Goal: Transaction & Acquisition: Purchase product/service

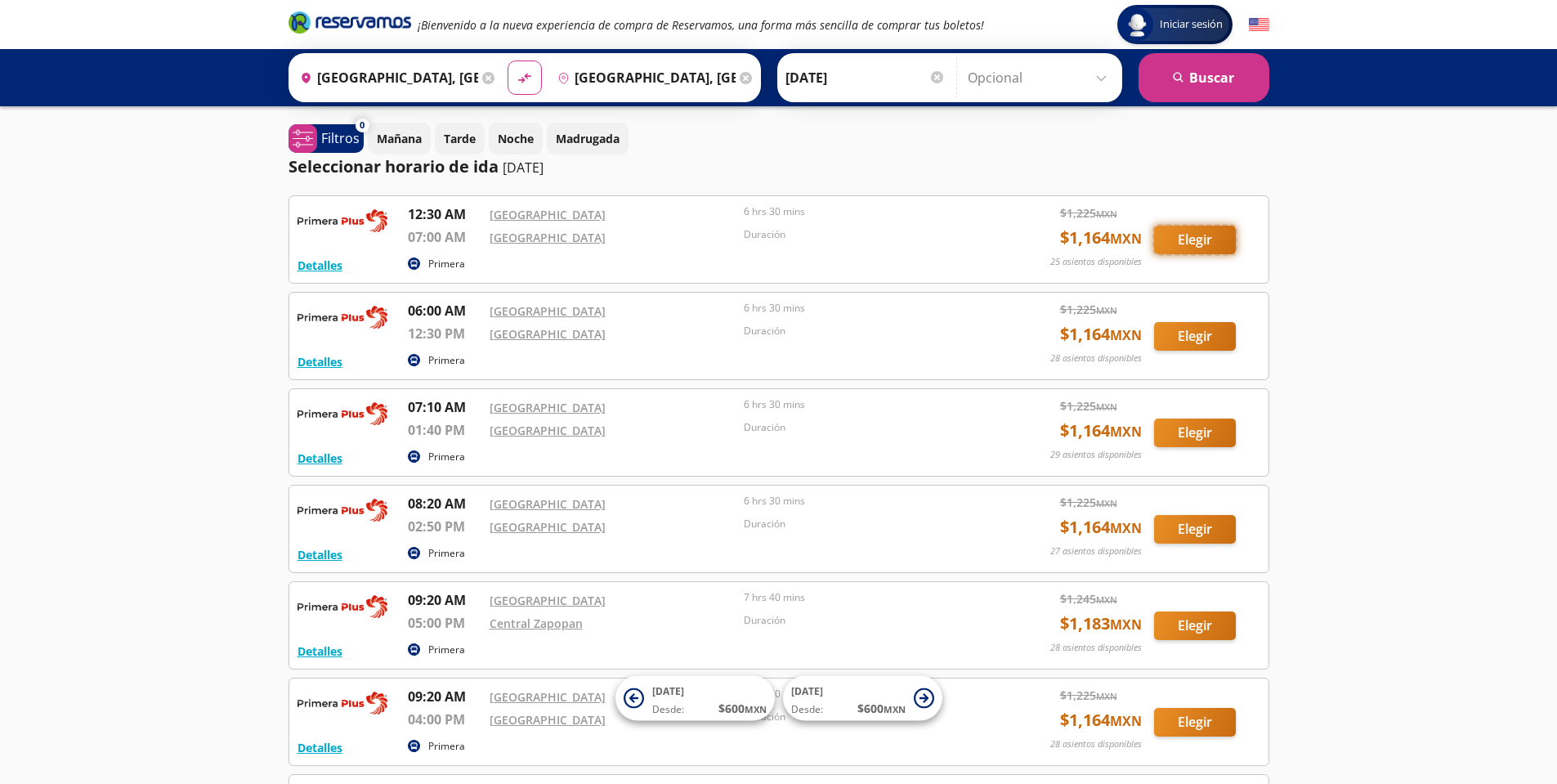
click at [1212, 247] on button "Elegir" at bounding box center [1195, 239] width 82 height 28
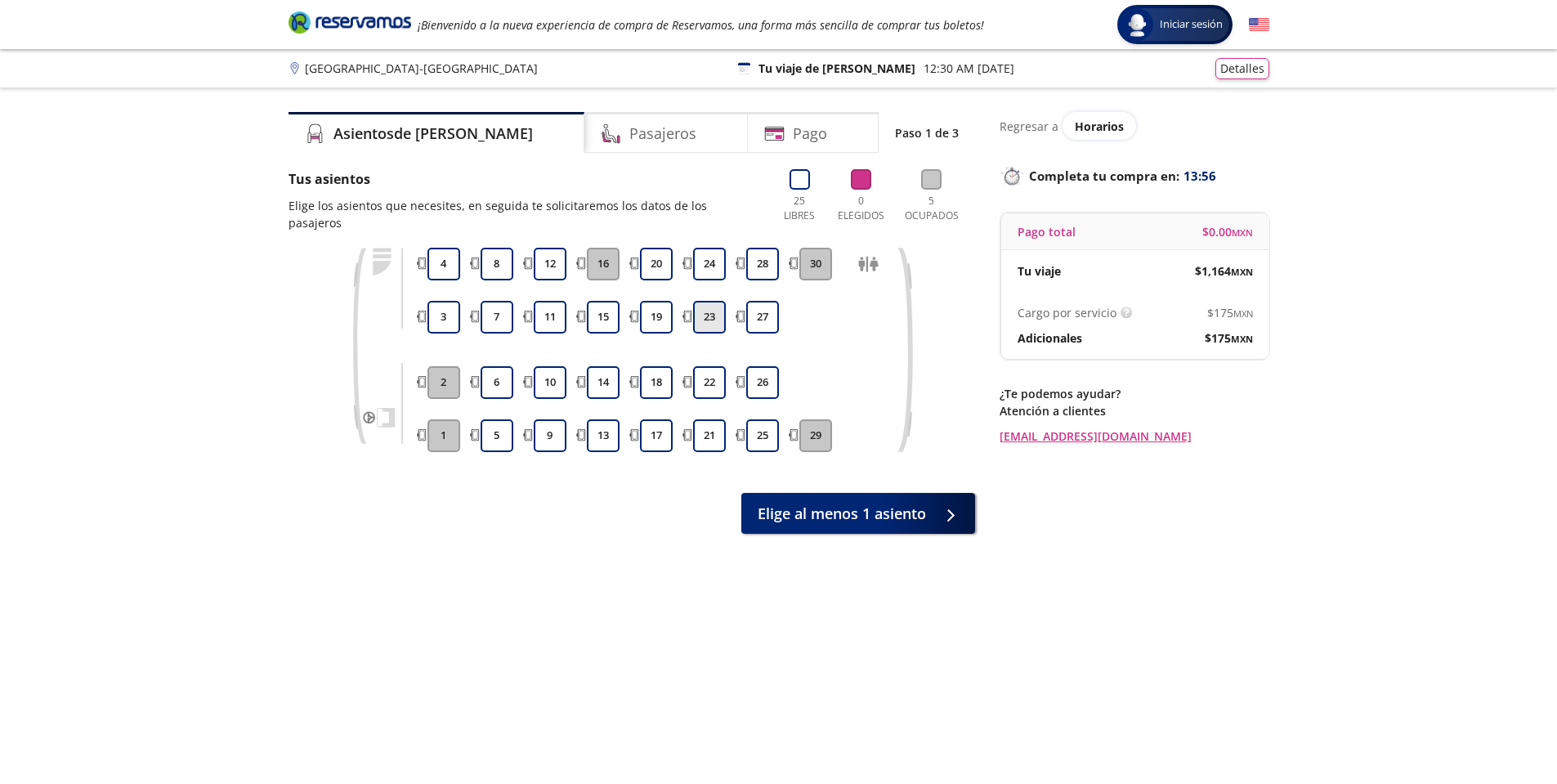
click at [722, 301] on button "23" at bounding box center [709, 317] width 32 height 32
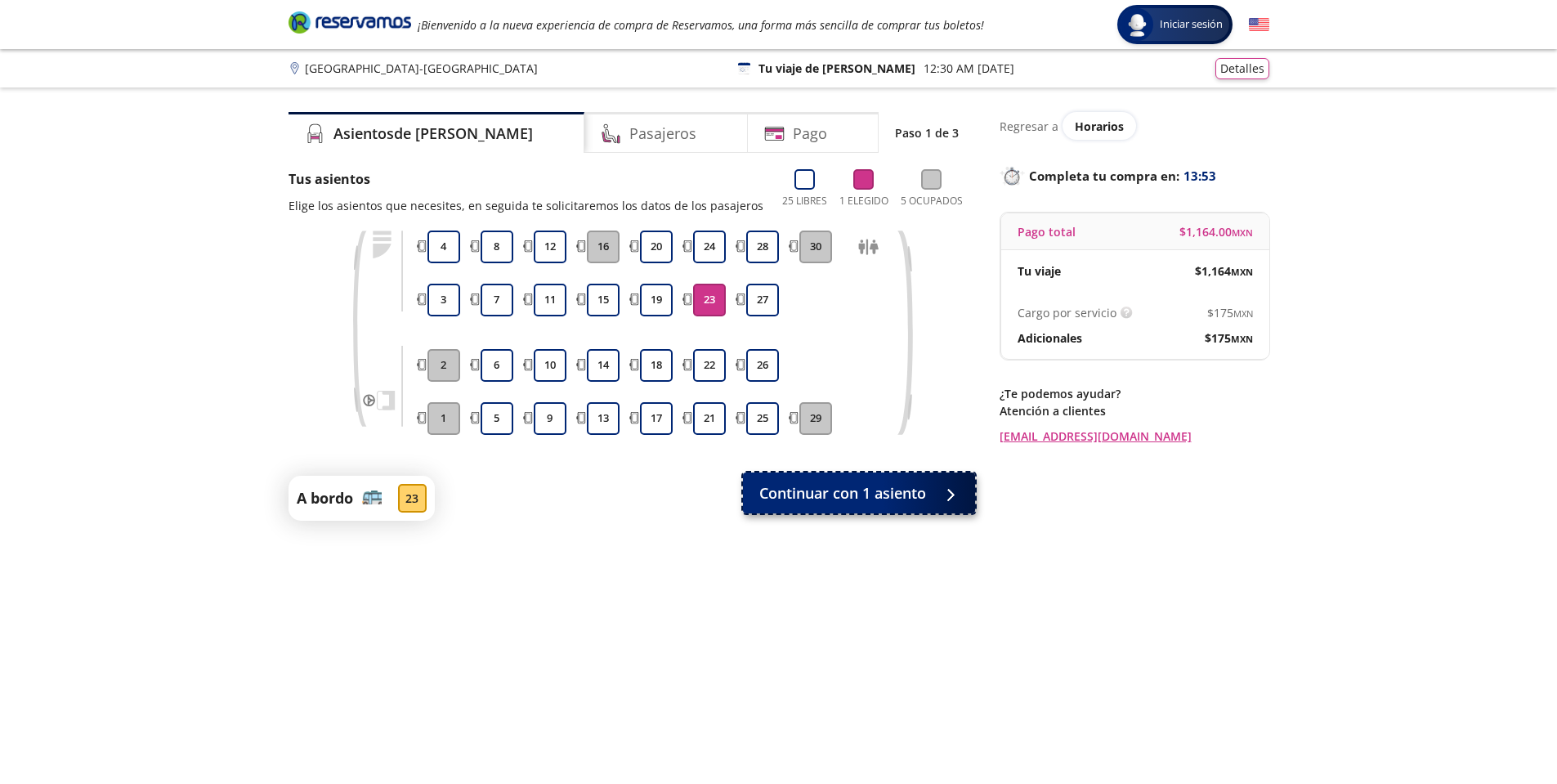
click at [878, 508] on button "Continuar con 1 asiento" at bounding box center [858, 492] width 232 height 41
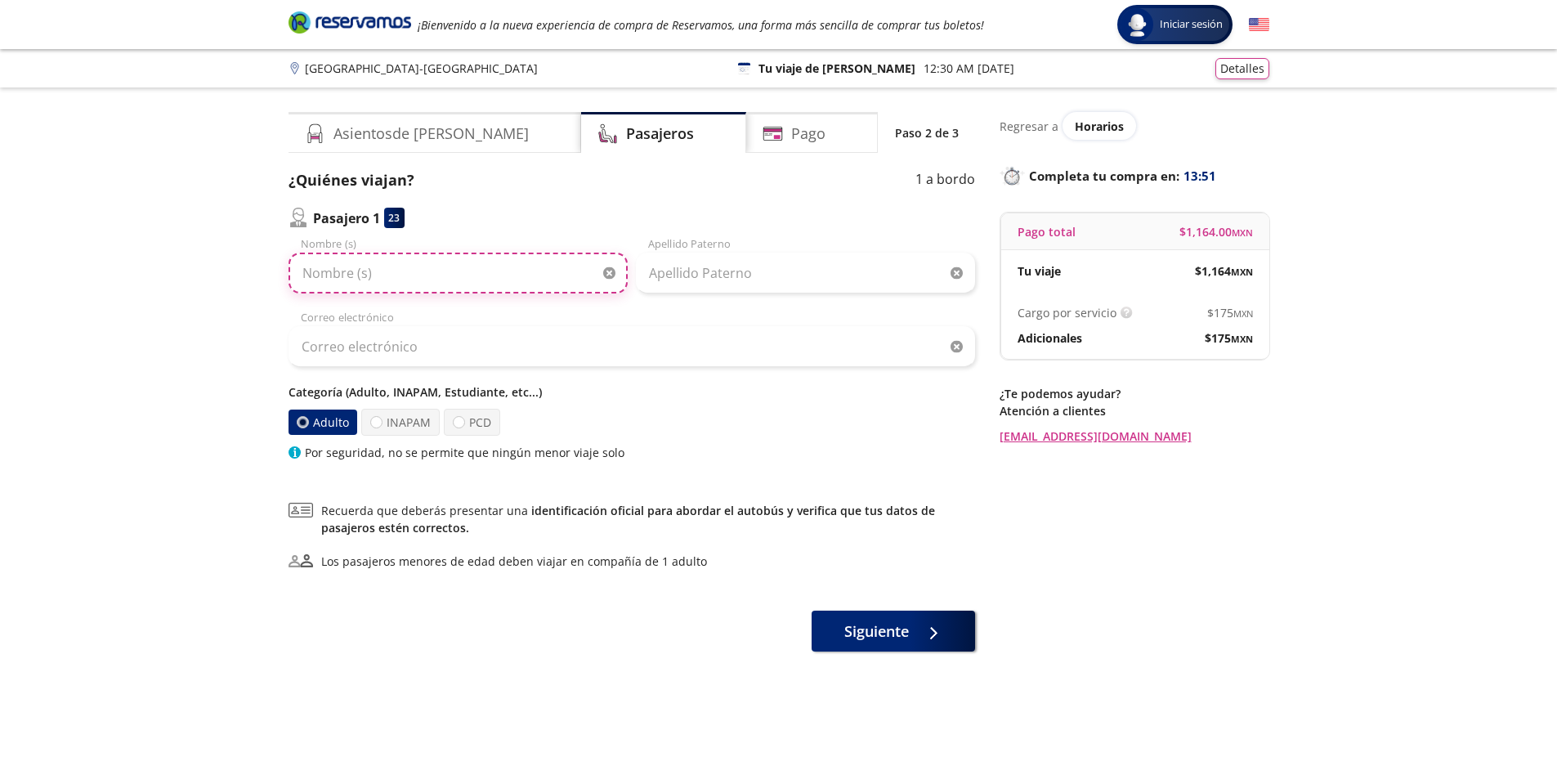
click at [369, 274] on input "Nombre (s)" at bounding box center [458, 273] width 339 height 41
type input "[PERSON_NAME]"
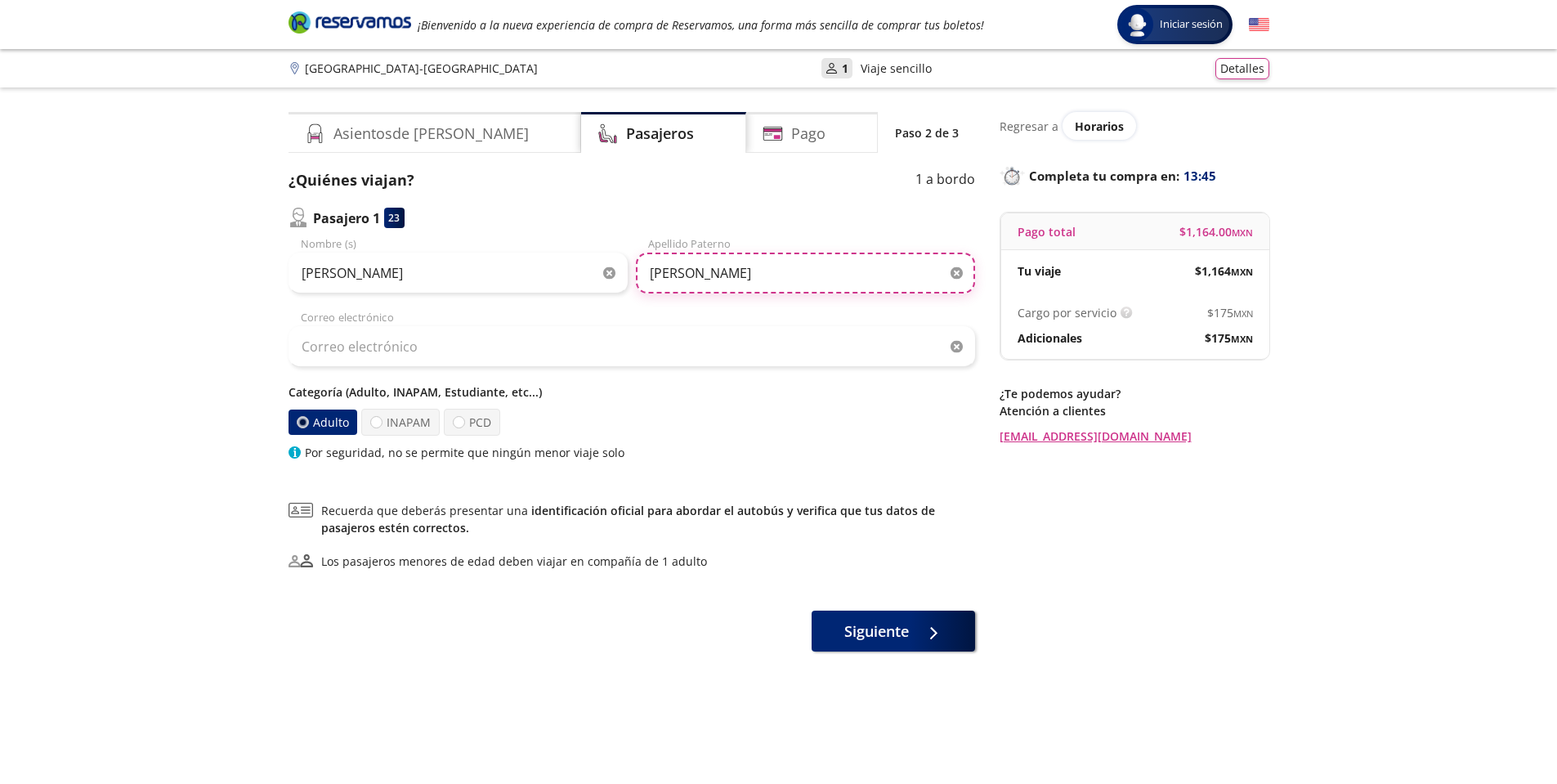
type input "[PERSON_NAME]"
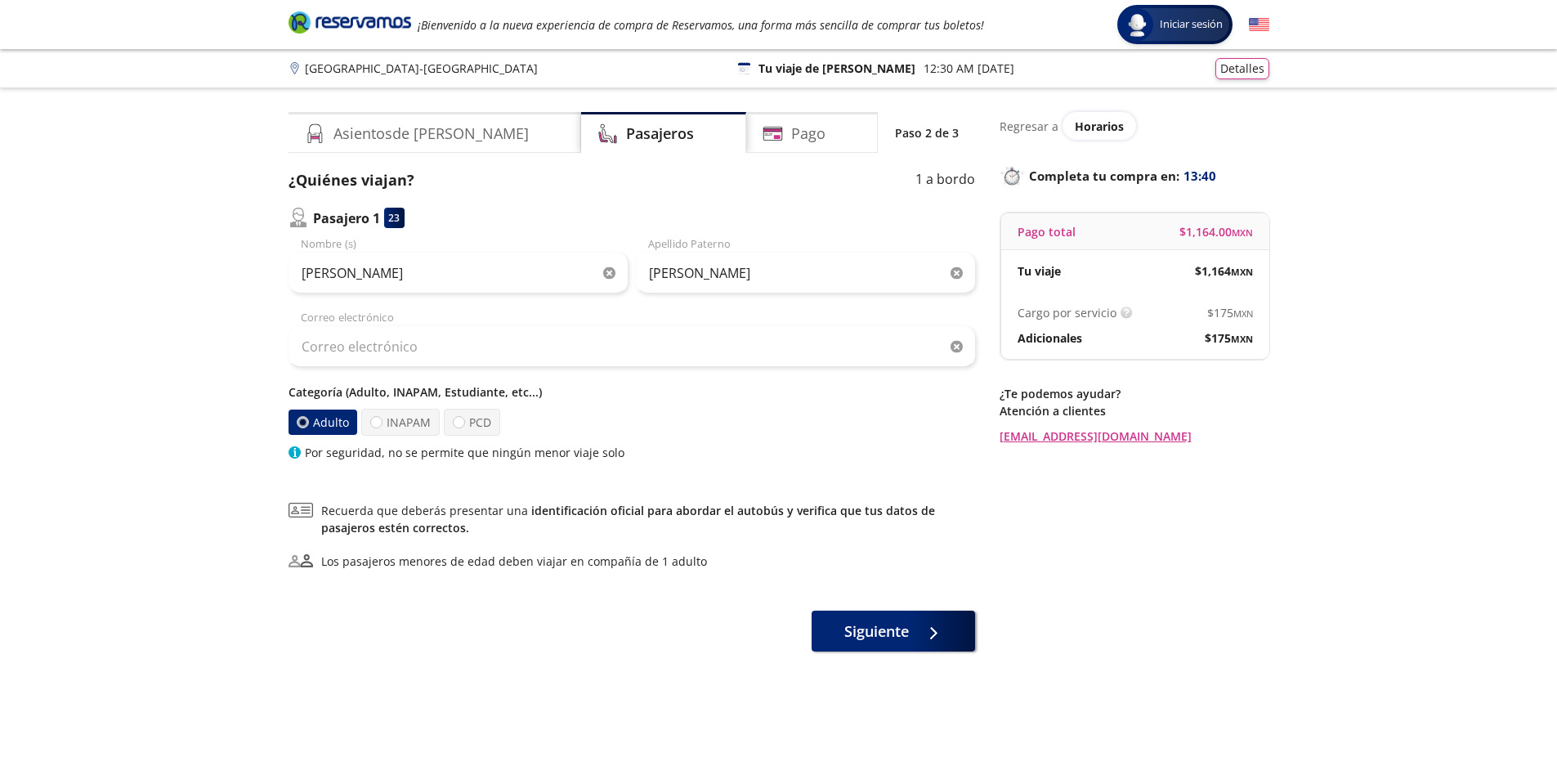
click at [961, 352] on div at bounding box center [632, 346] width 687 height 41
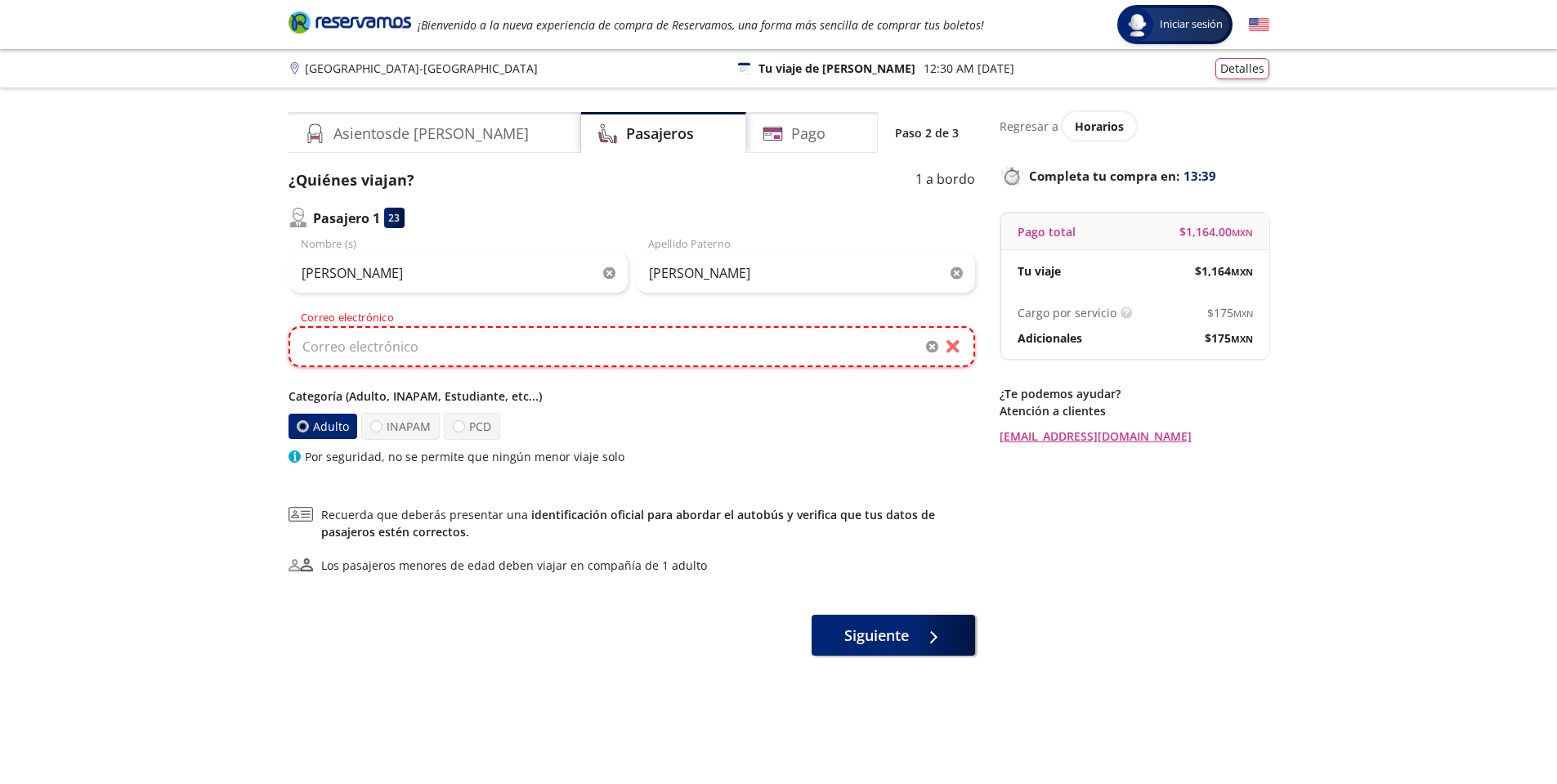
click at [619, 360] on input "Correo electrónico" at bounding box center [632, 346] width 687 height 41
click at [935, 344] on icon "button" at bounding box center [932, 347] width 12 height 12
click at [891, 350] on input "Correo electrónico" at bounding box center [632, 346] width 687 height 41
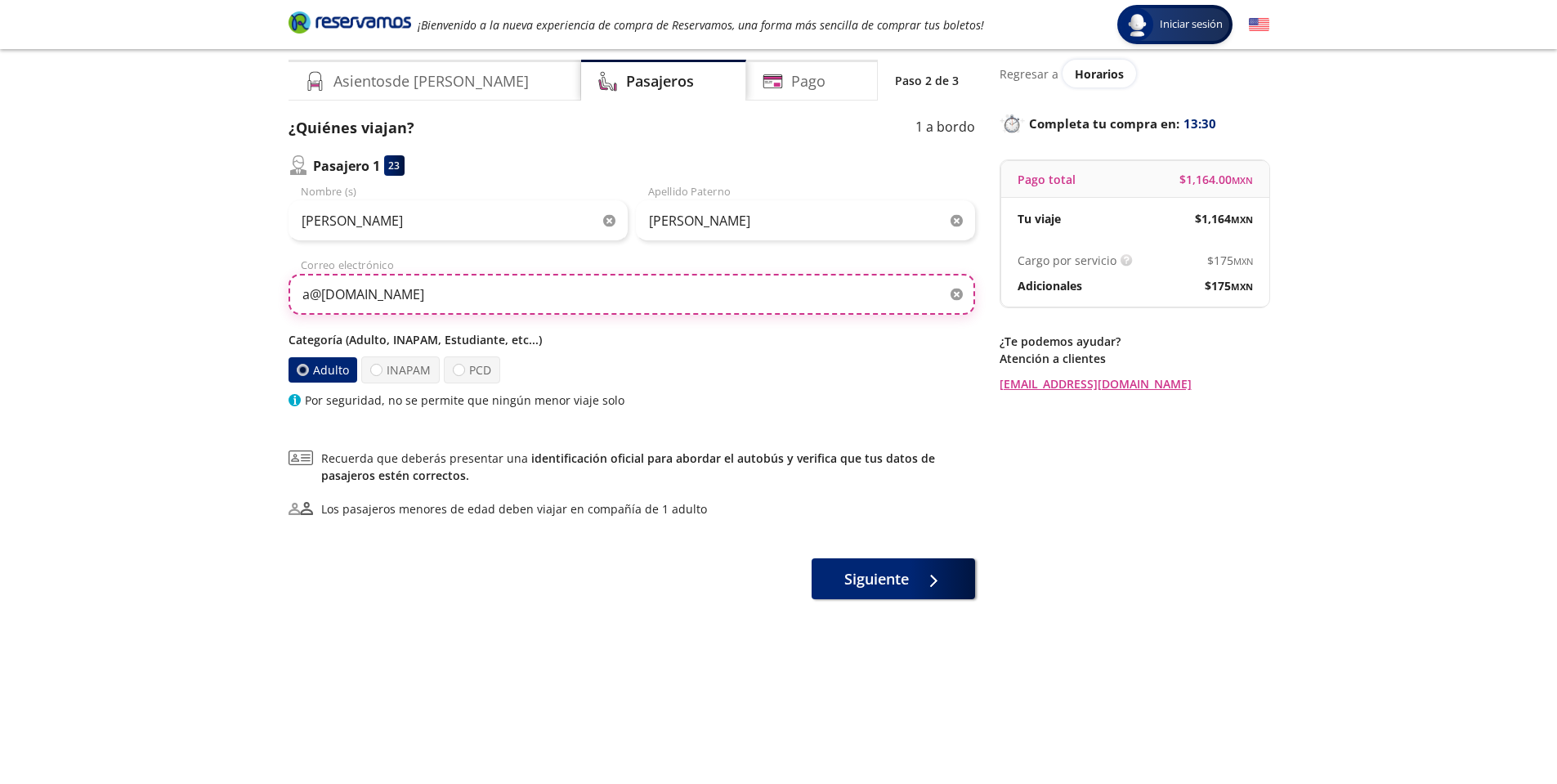
scroll to position [81, 0]
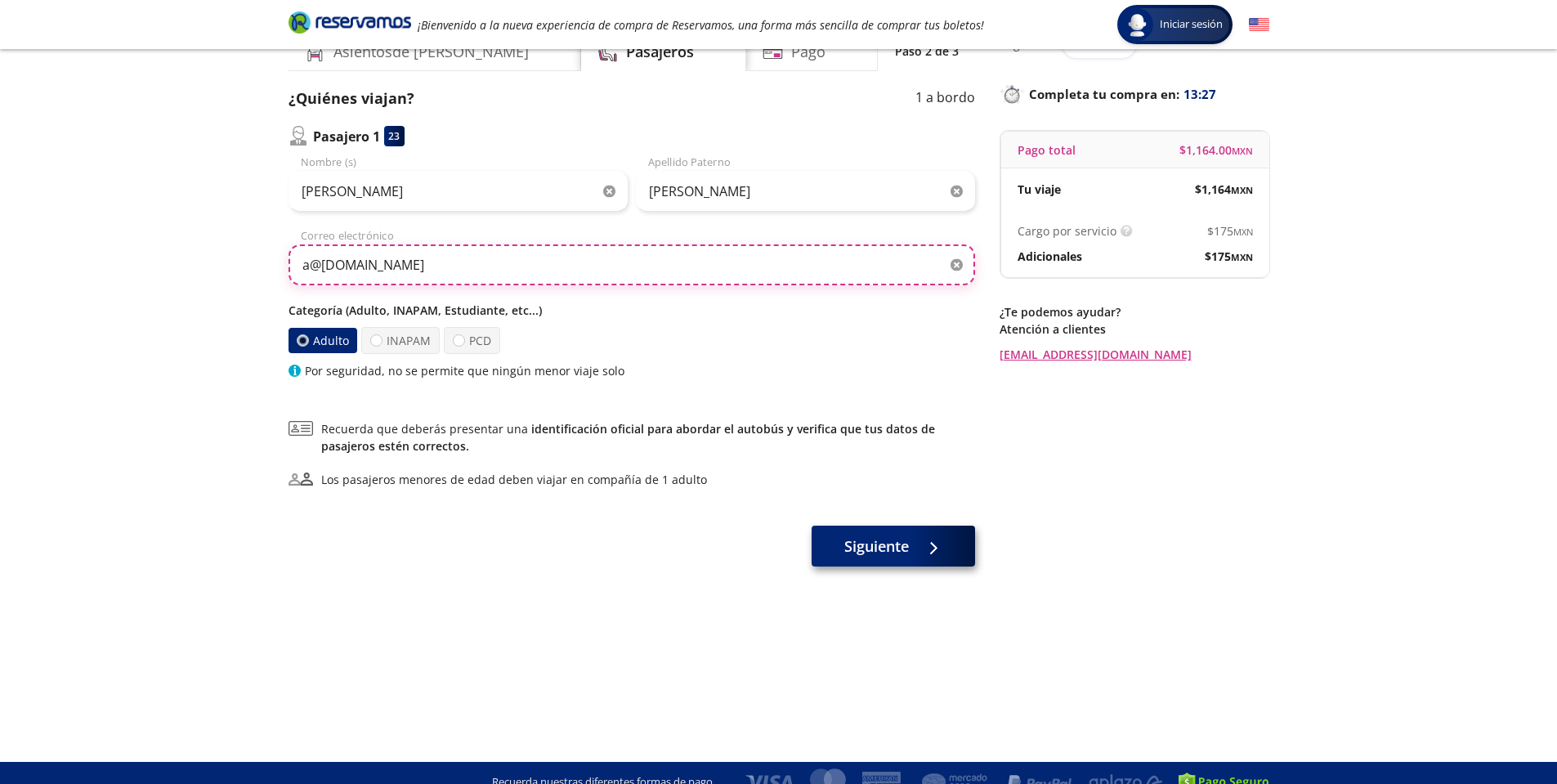
type input "a@[DOMAIN_NAME]"
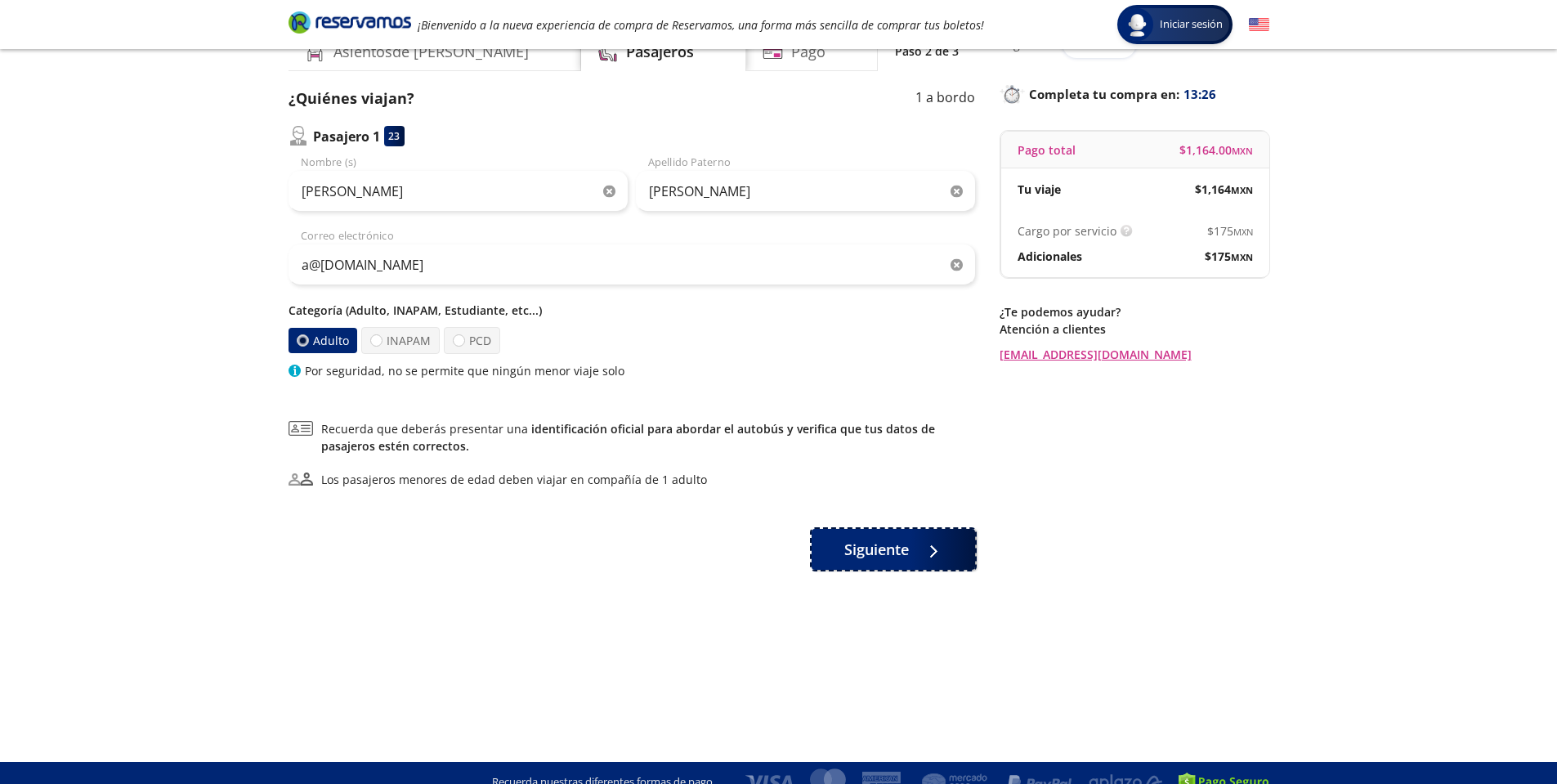
drag, startPoint x: 930, startPoint y: 542, endPoint x: 1223, endPoint y: 580, distance: 295.5
click at [1223, 580] on div "Asientos de [PERSON_NAME] Pago Paso 2 de 3 ¿Quiénes viajan? 1 a bordo Pasajero …" at bounding box center [778, 362] width 997 height 666
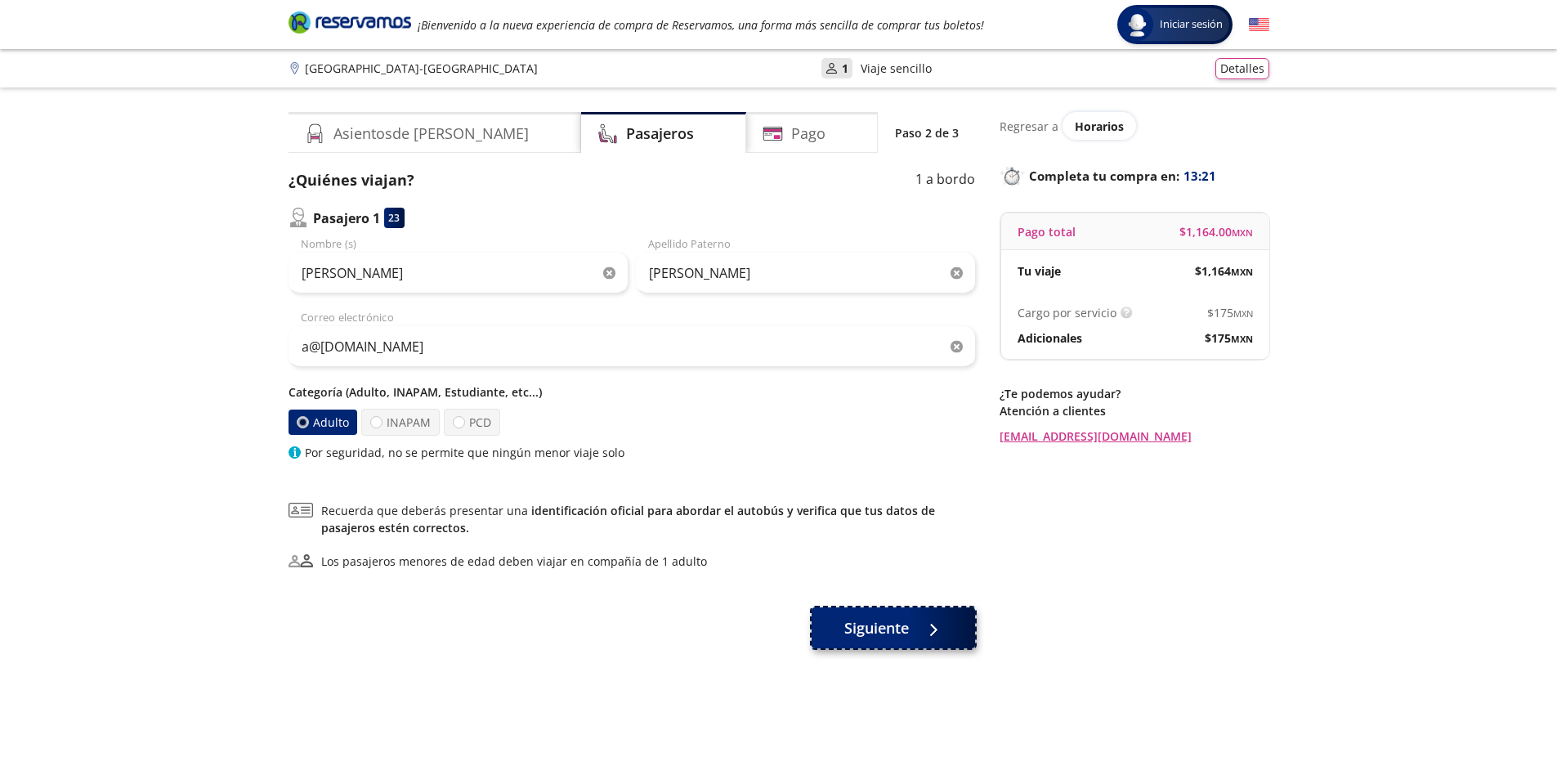
click at [911, 639] on button "Siguiente" at bounding box center [893, 627] width 164 height 41
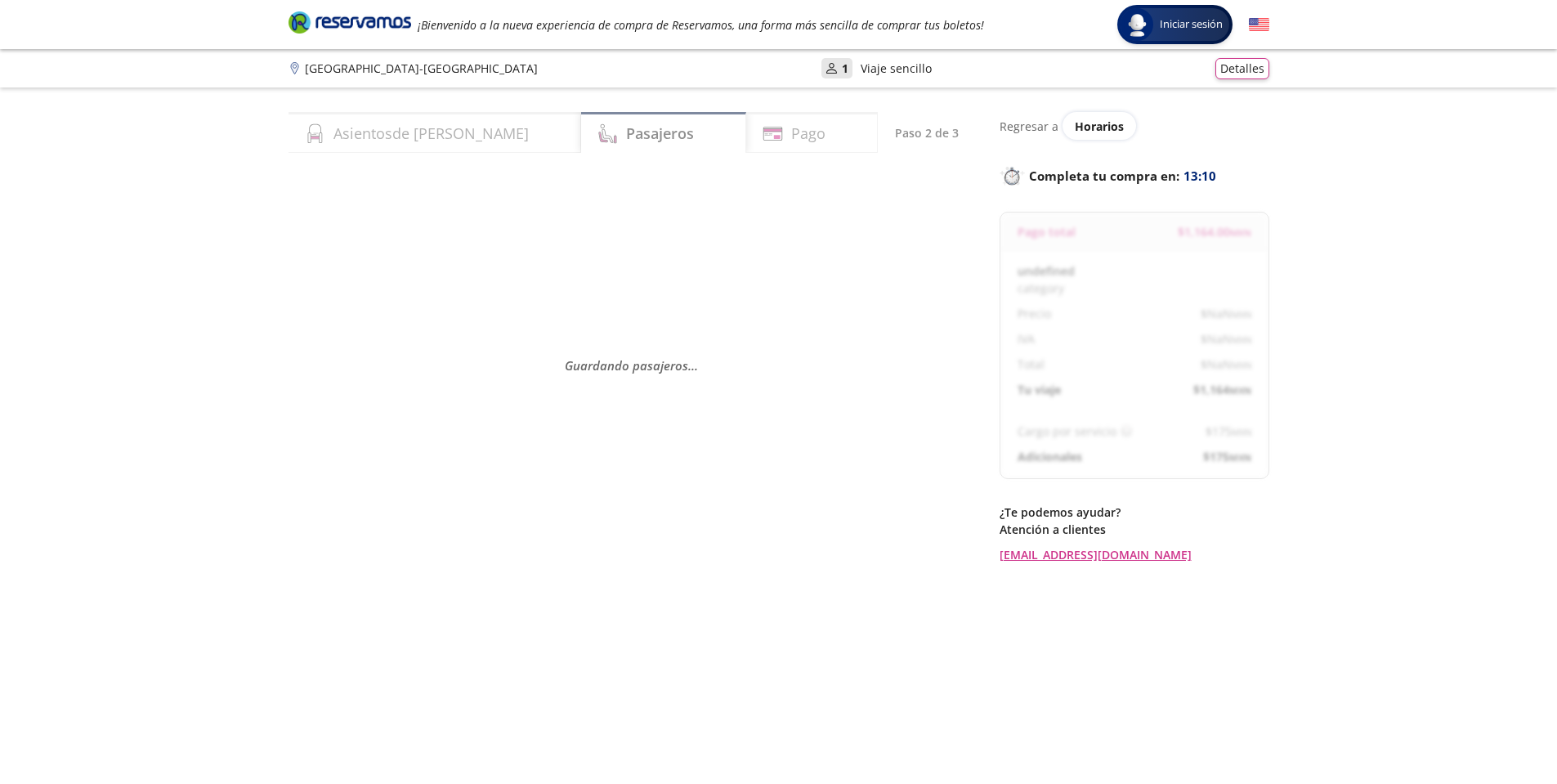
select select "MX"
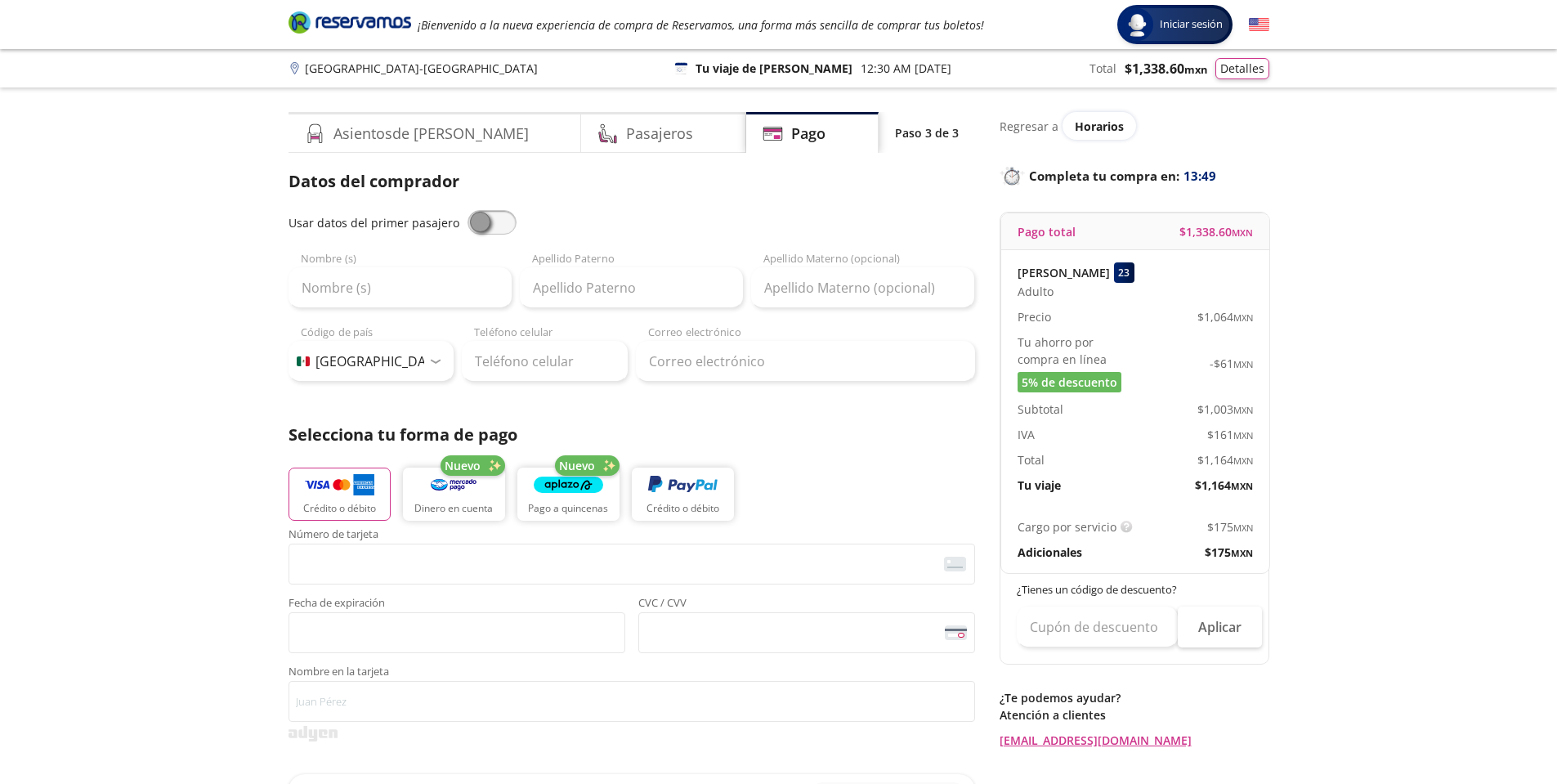
click at [485, 224] on span at bounding box center [492, 222] width 49 height 24
click at [467, 210] on input "checkbox" at bounding box center [467, 210] width 0 height 0
type input "[PERSON_NAME]"
type input "a@[DOMAIN_NAME]"
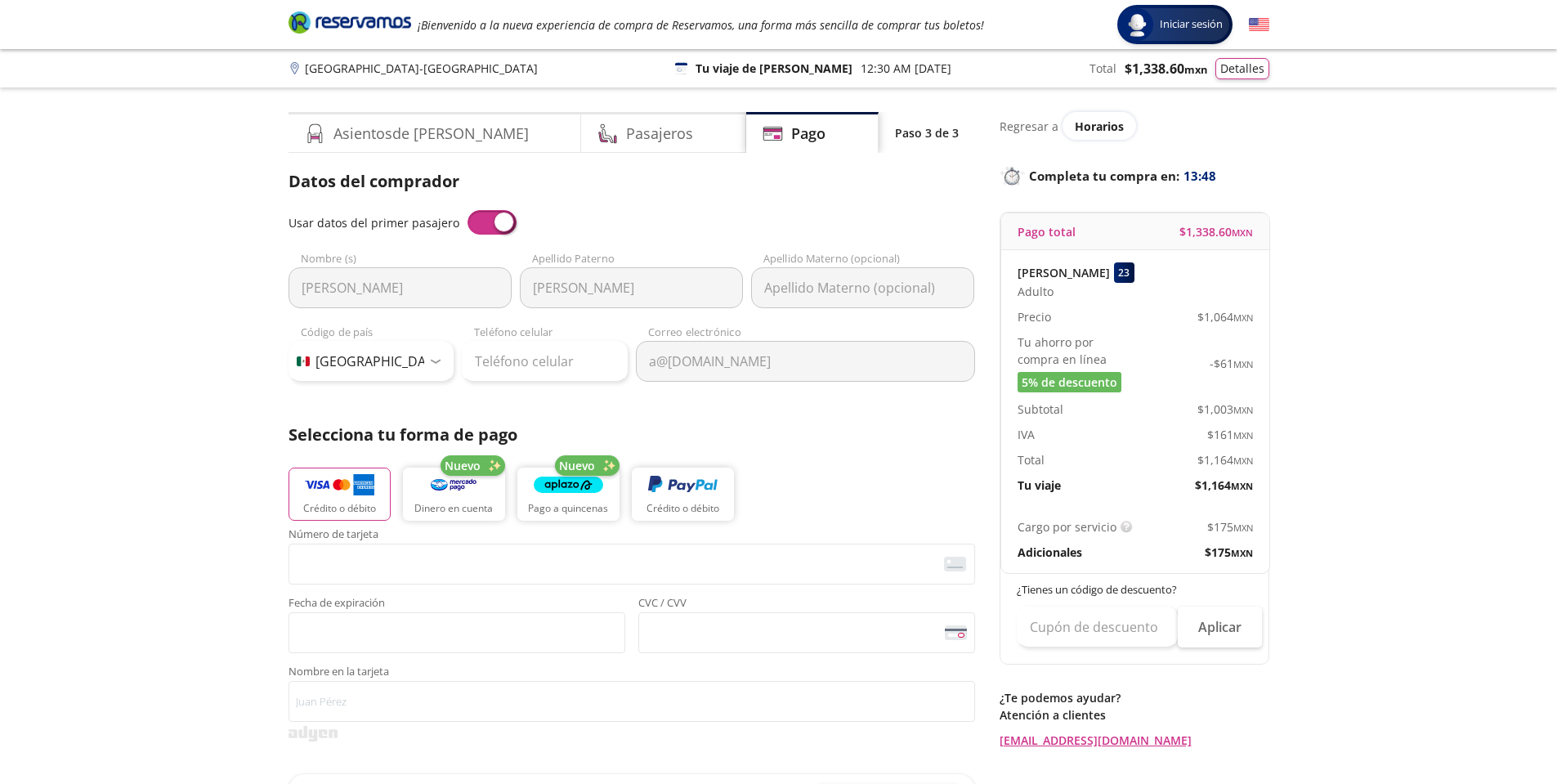
click at [500, 219] on span at bounding box center [492, 222] width 49 height 24
click at [467, 210] on input "checkbox" at bounding box center [467, 210] width 0 height 0
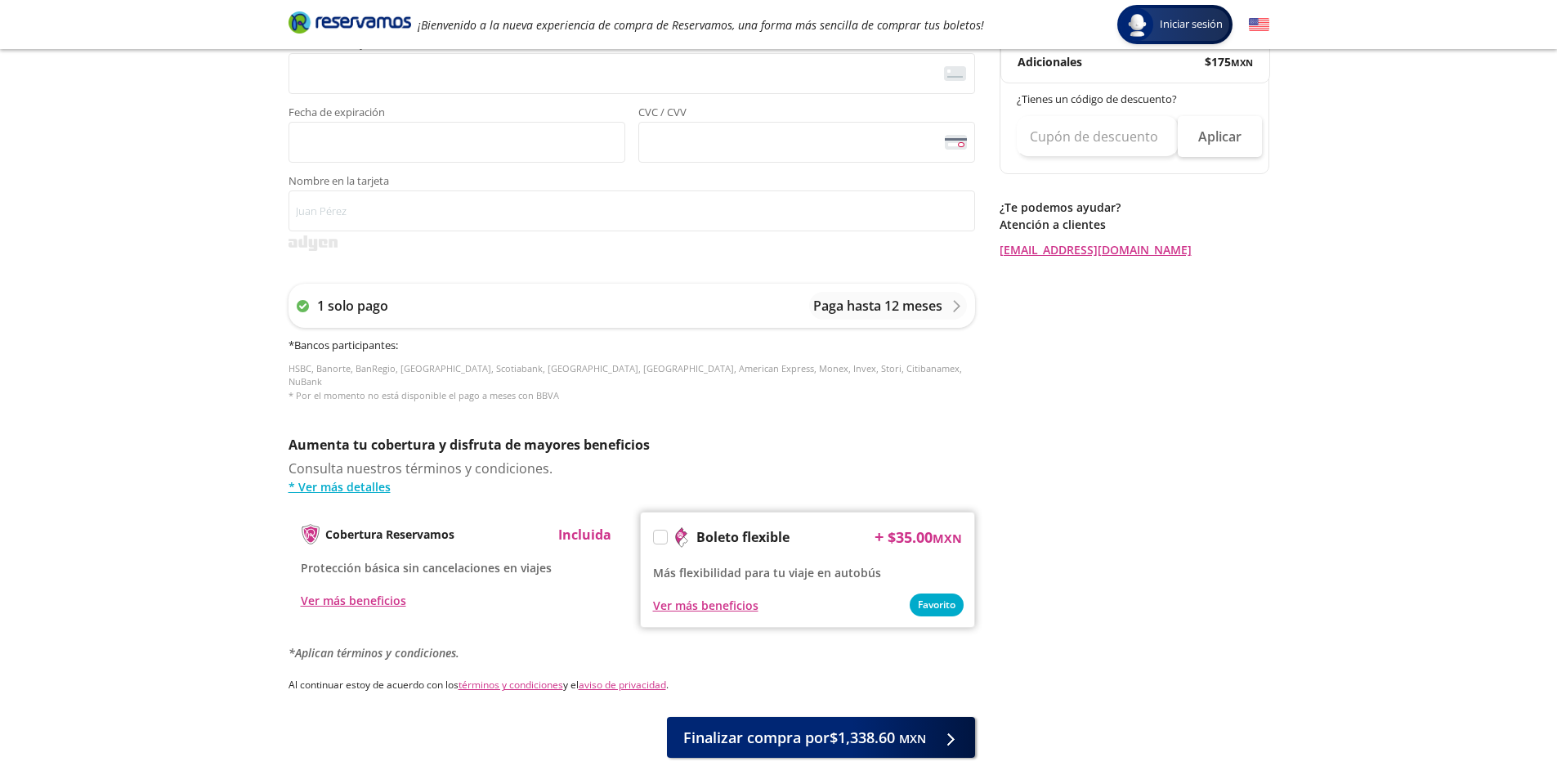
scroll to position [557, 0]
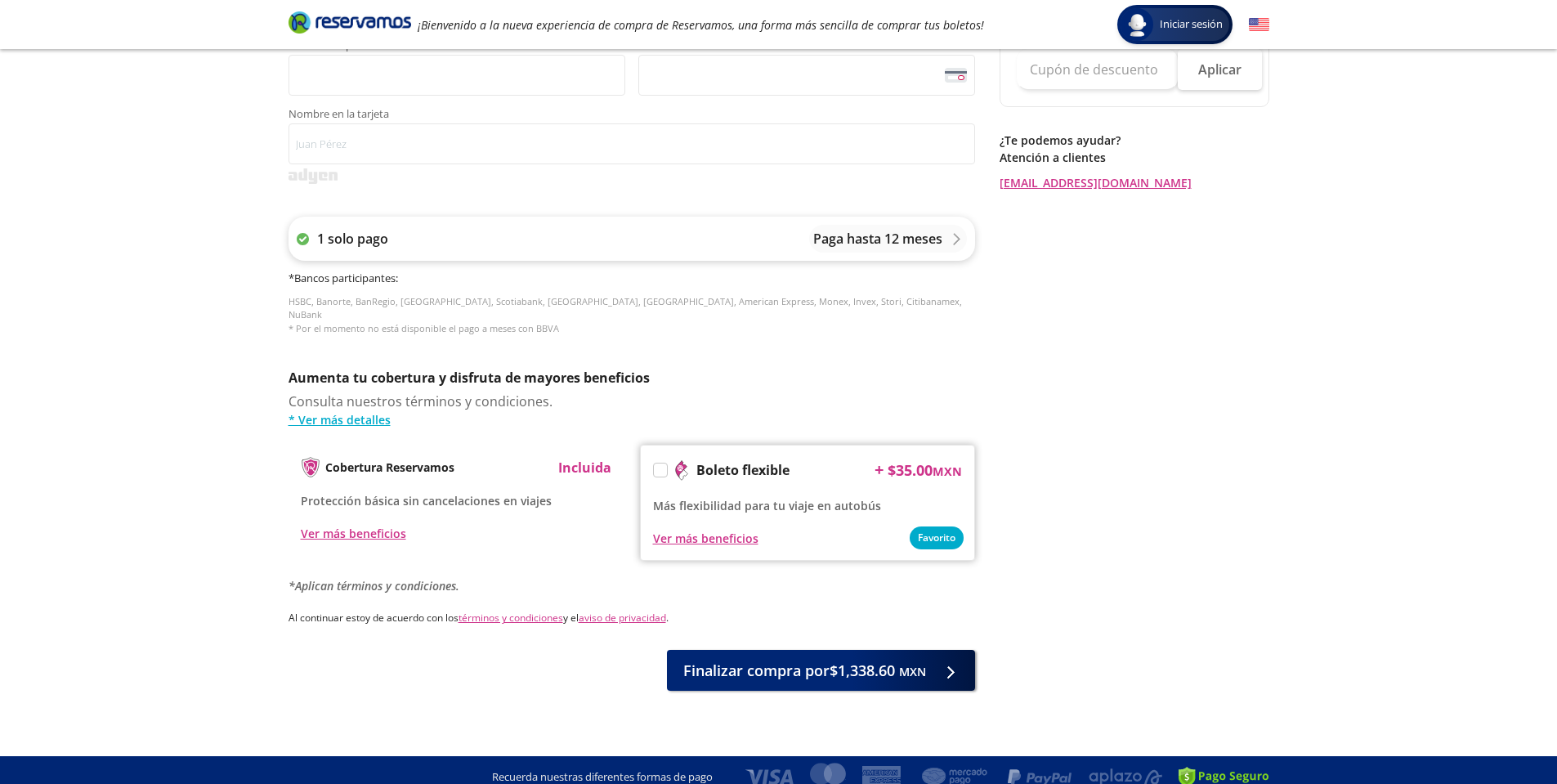
click at [895, 231] on p "Paga hasta 12 meses" at bounding box center [877, 239] width 129 height 20
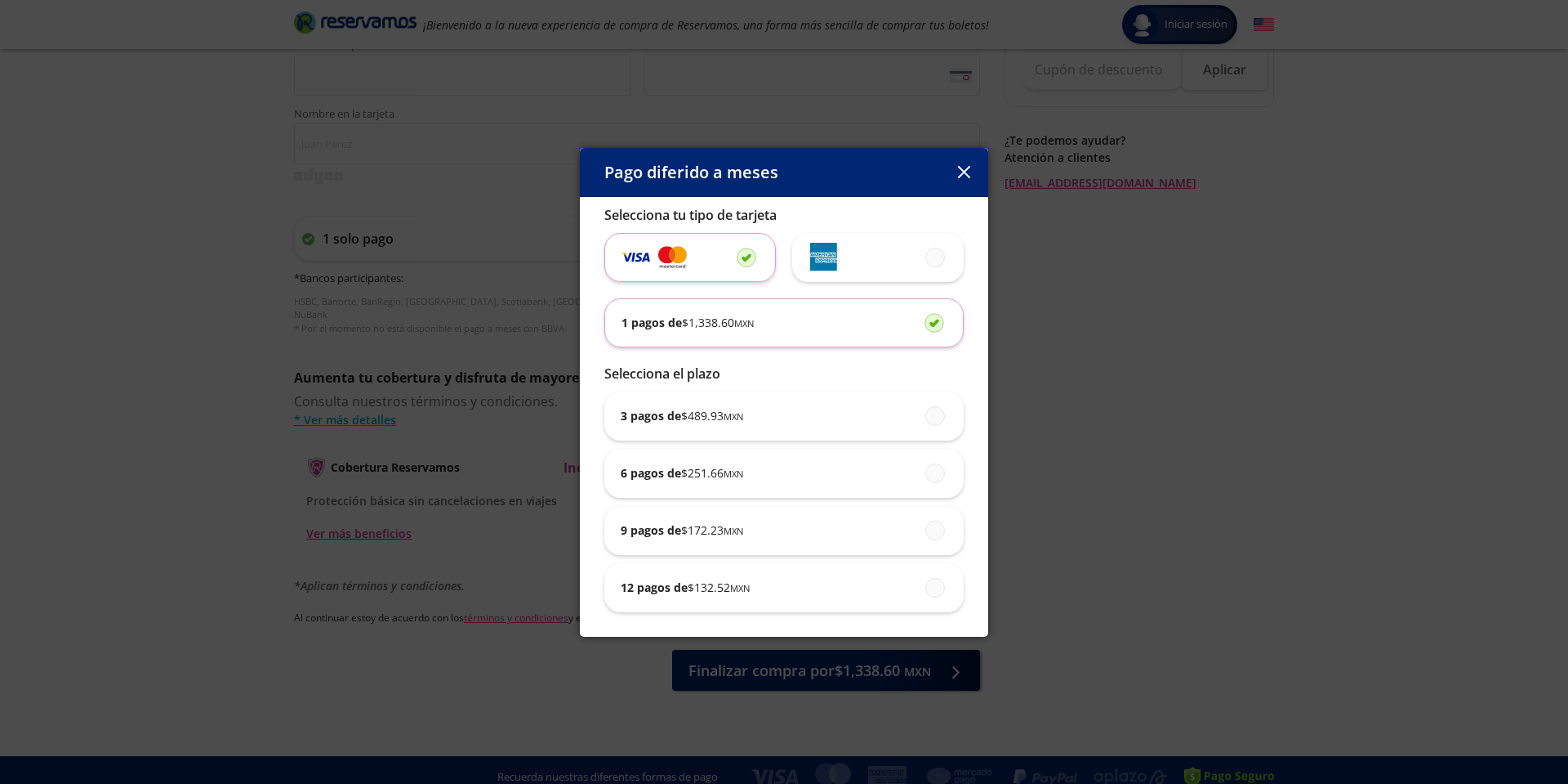
click at [971, 160] on button "button" at bounding box center [963, 172] width 24 height 24
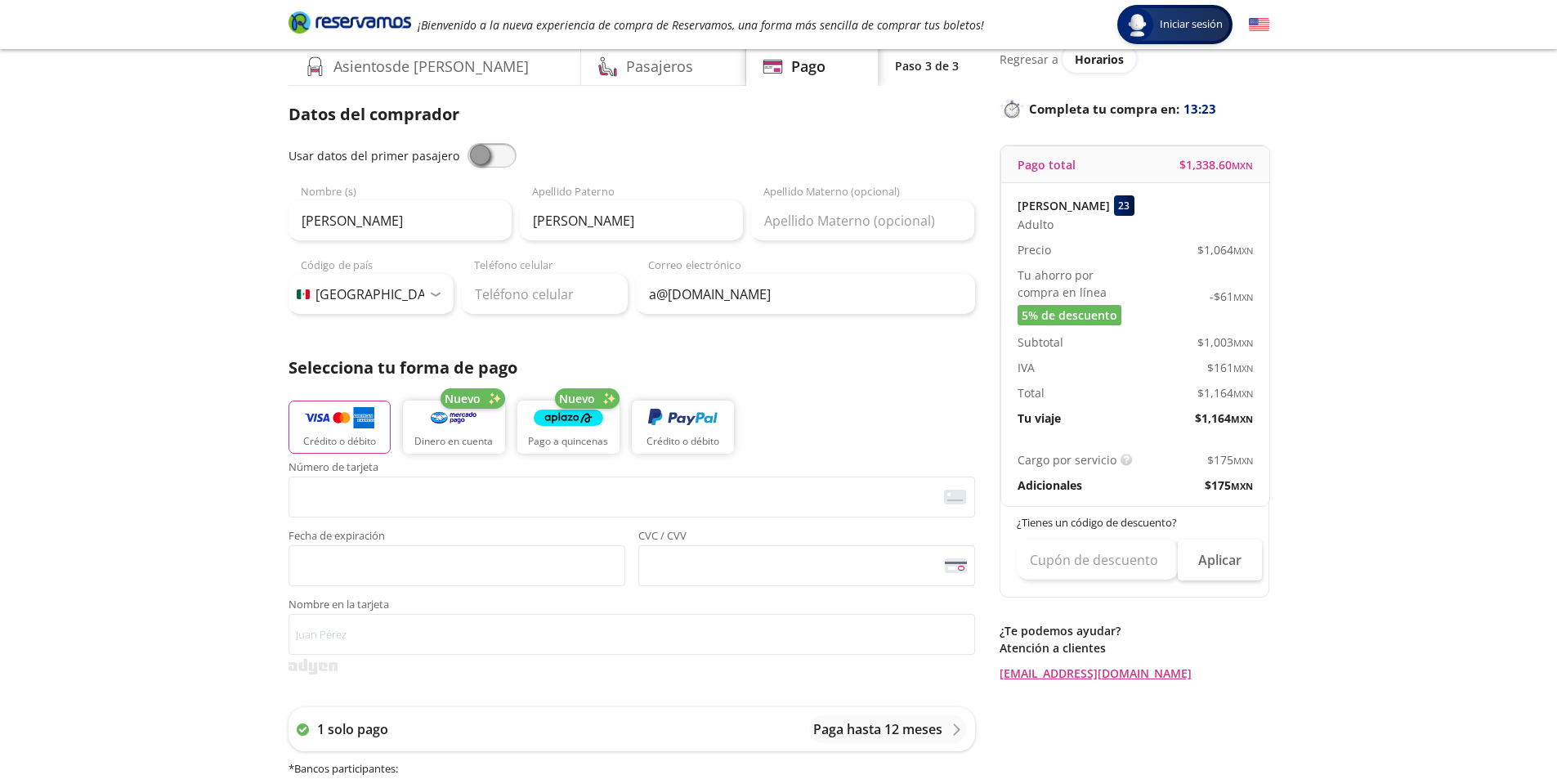
scroll to position [0, 0]
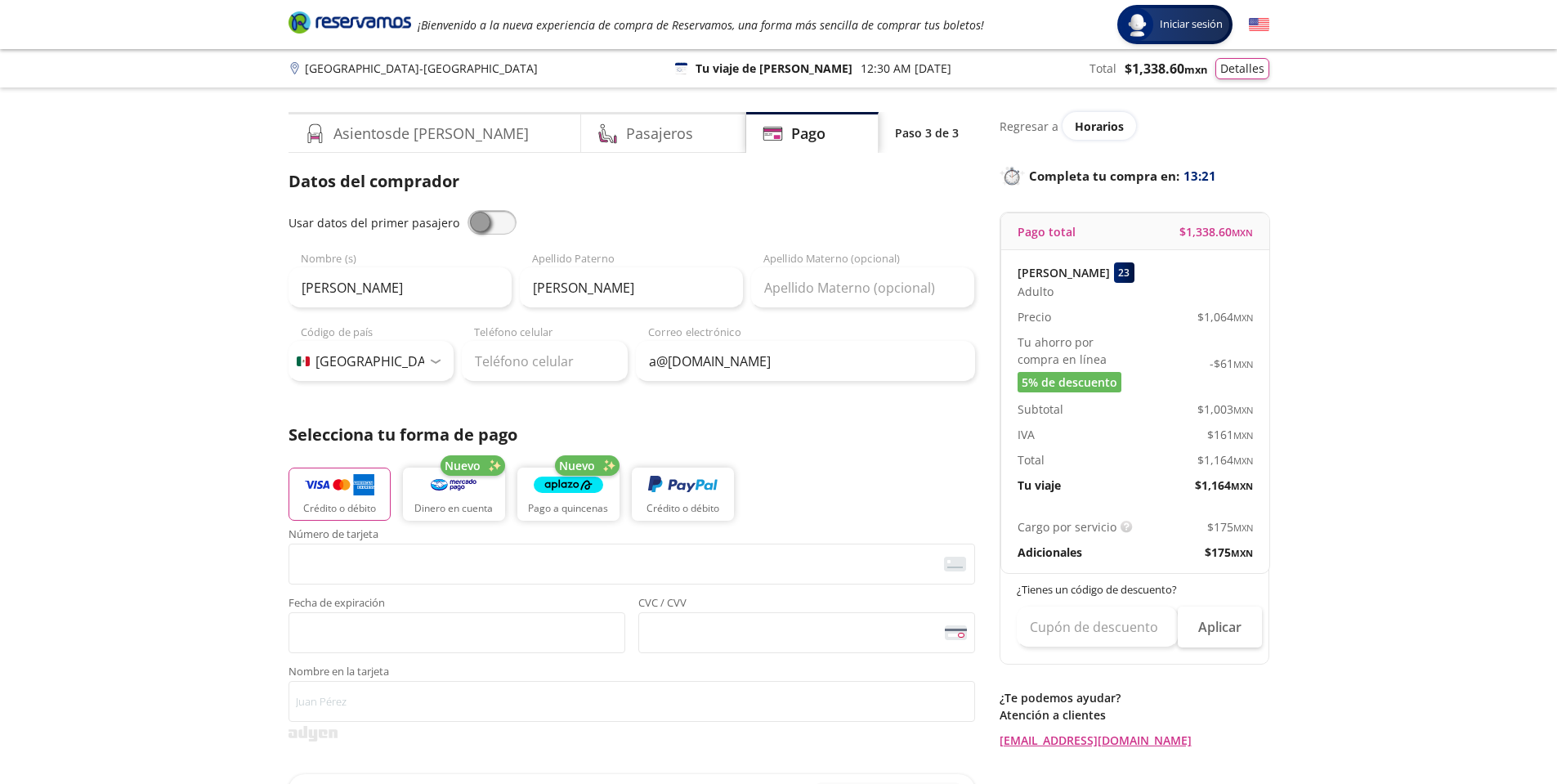
click at [340, 18] on icon "Brand Logo" at bounding box center [349, 22] width 122 height 24
